Goal: Task Accomplishment & Management: Use online tool/utility

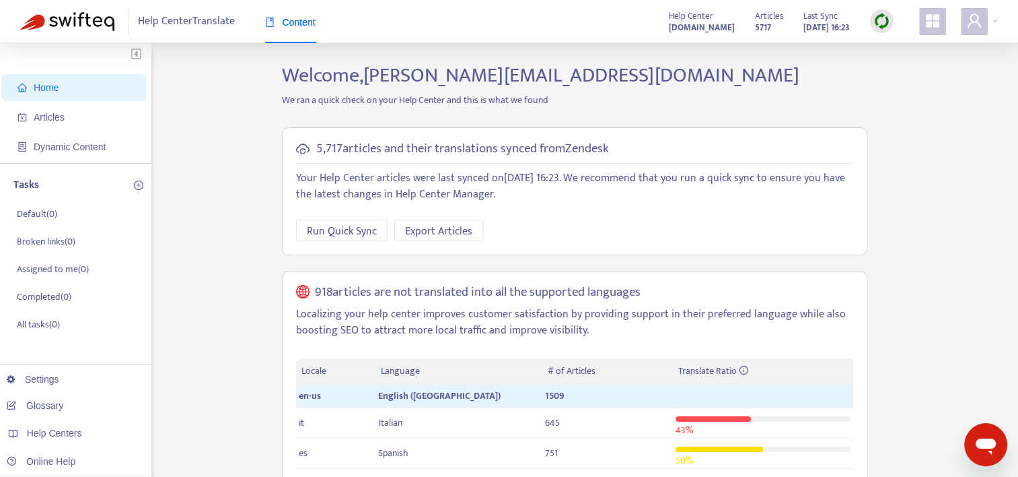
click at [882, 26] on img at bounding box center [882, 21] width 17 height 17
click at [892, 48] on link "Quick Sync" at bounding box center [909, 48] width 57 height 15
click at [35, 118] on span "Articles" at bounding box center [49, 117] width 31 height 11
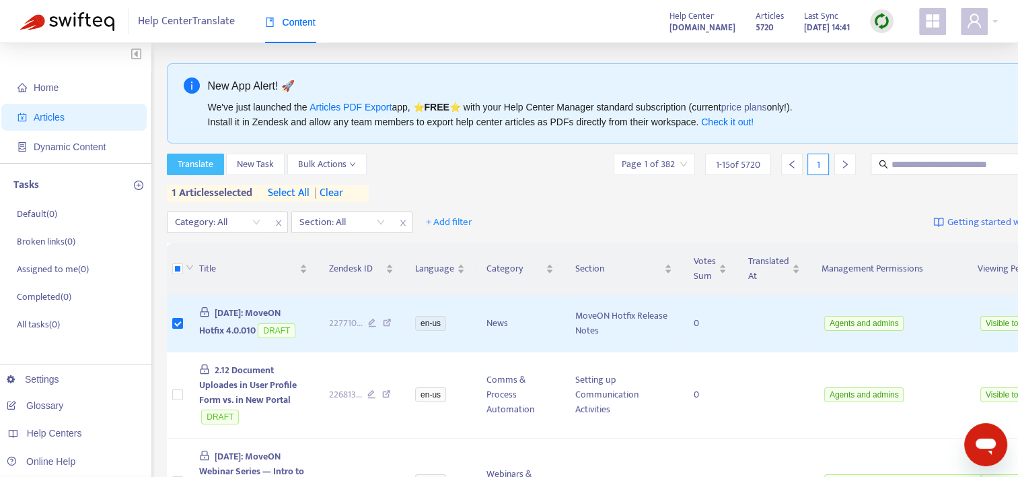
click at [190, 162] on span "Translate" at bounding box center [196, 164] width 36 height 15
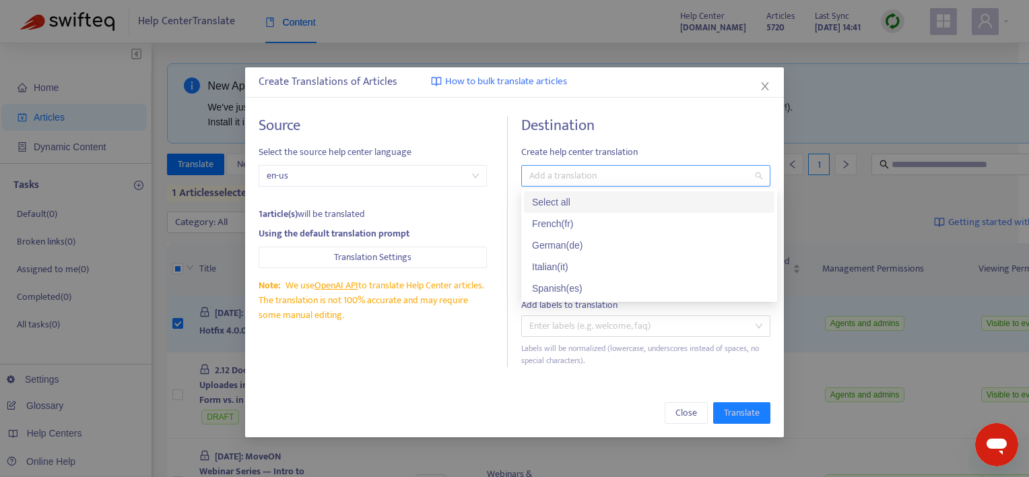
click at [551, 176] on div at bounding box center [638, 176] width 229 height 16
click at [561, 224] on div "French ( fr )" at bounding box center [649, 223] width 234 height 15
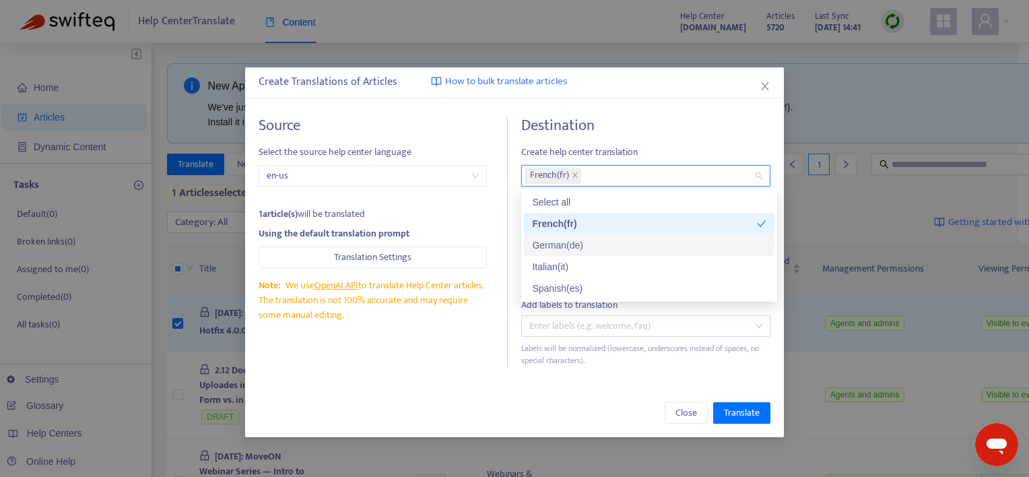
click at [561, 248] on div "German ( de )" at bounding box center [649, 245] width 234 height 15
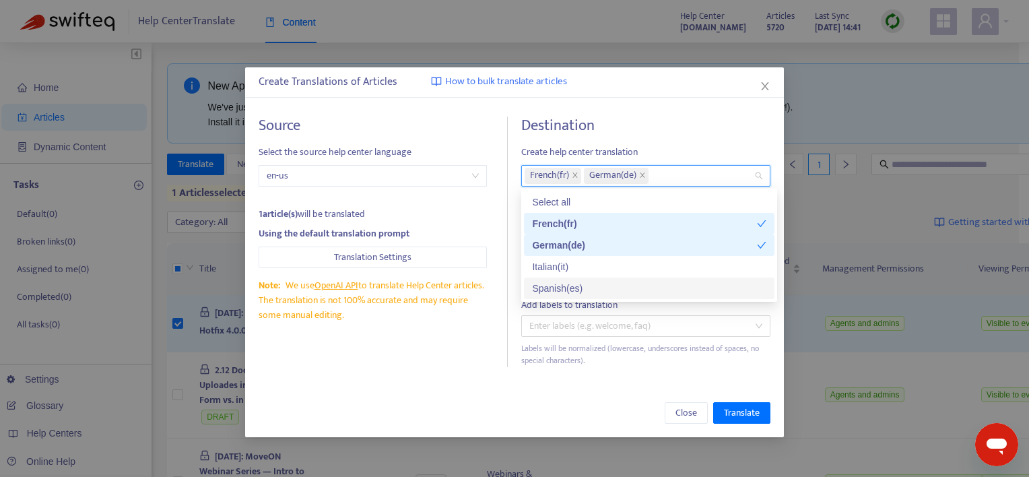
click at [561, 287] on div "Spanish ( es )" at bounding box center [649, 288] width 234 height 15
click at [729, 411] on span "Translate" at bounding box center [742, 412] width 36 height 15
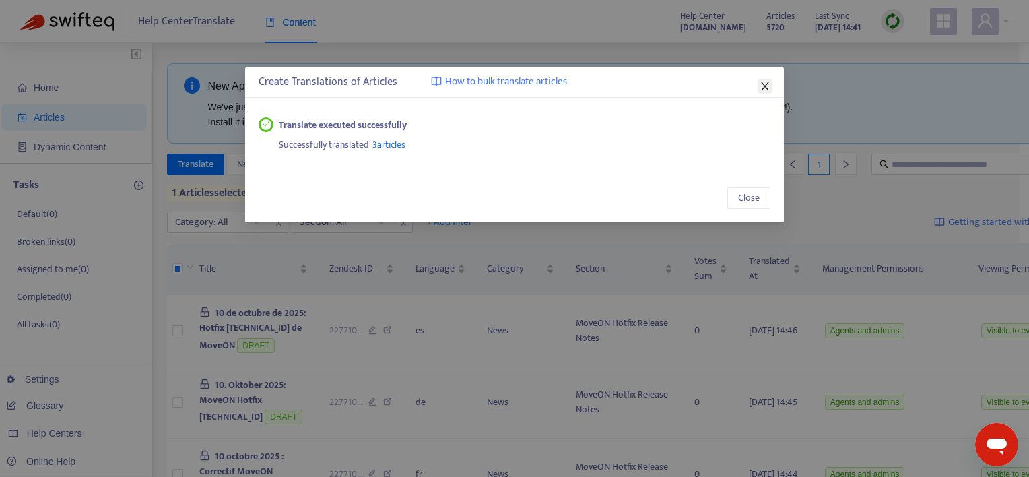
click at [764, 86] on icon "close" at bounding box center [764, 86] width 7 height 8
